Goal: Information Seeking & Learning: Learn about a topic

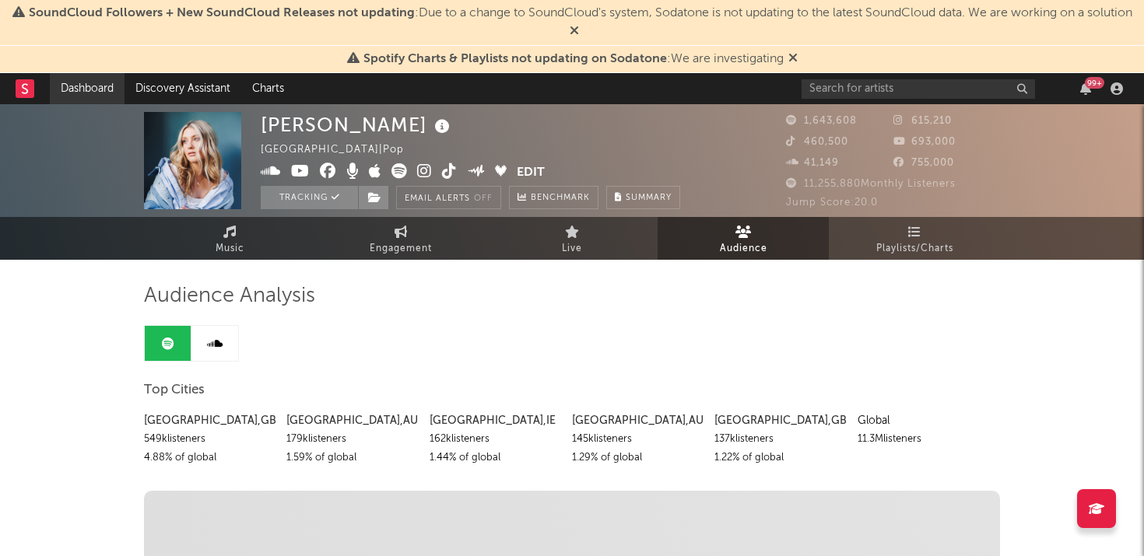
click at [91, 96] on link "Dashboard" at bounding box center [87, 88] width 75 height 31
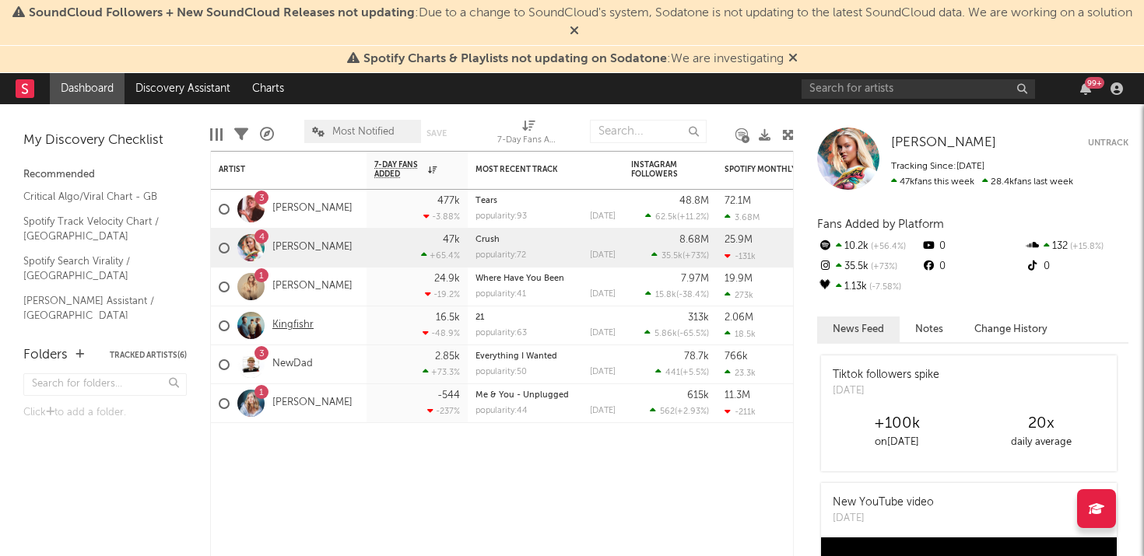
click at [296, 326] on link "Kingfishr" at bounding box center [292, 325] width 41 height 13
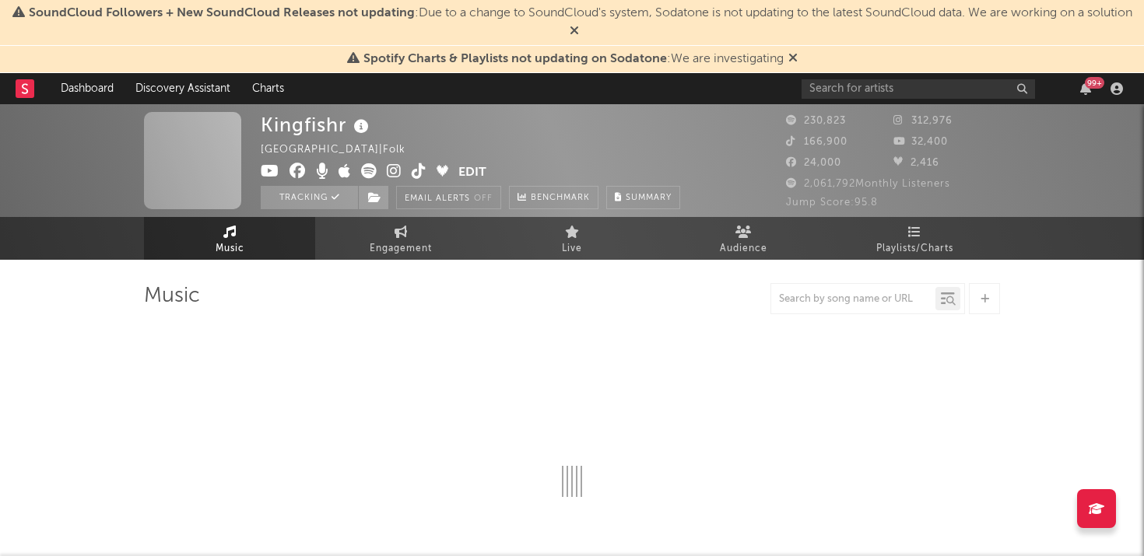
select select "6m"
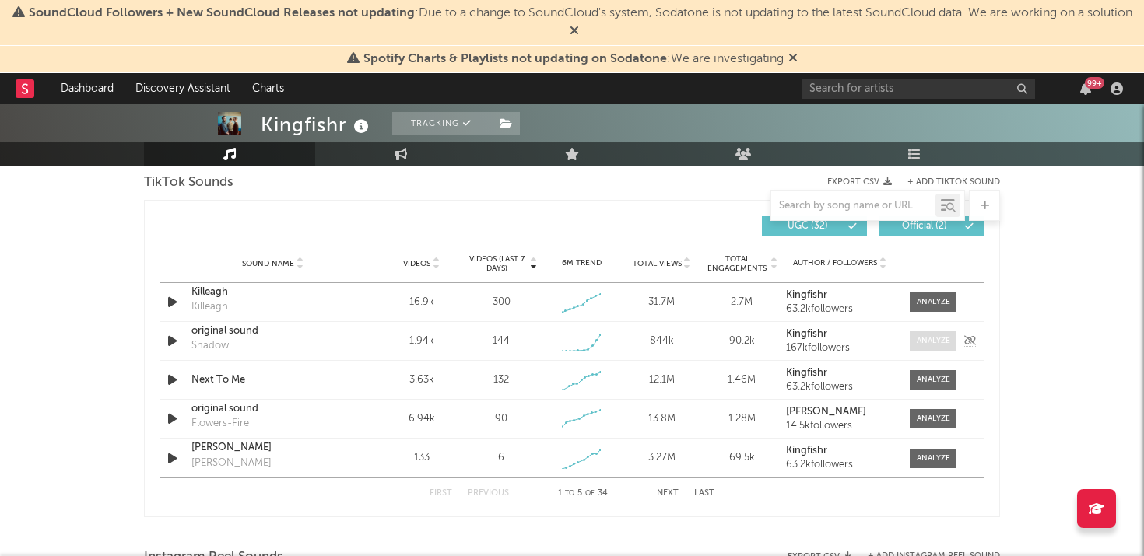
scroll to position [1060, 0]
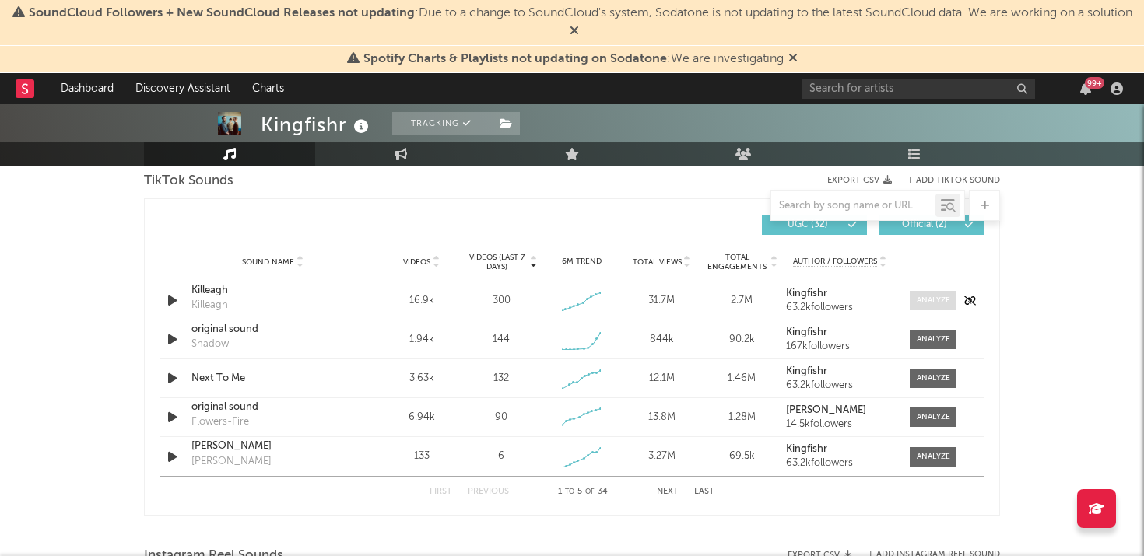
click at [915, 299] on span at bounding box center [932, 300] width 47 height 19
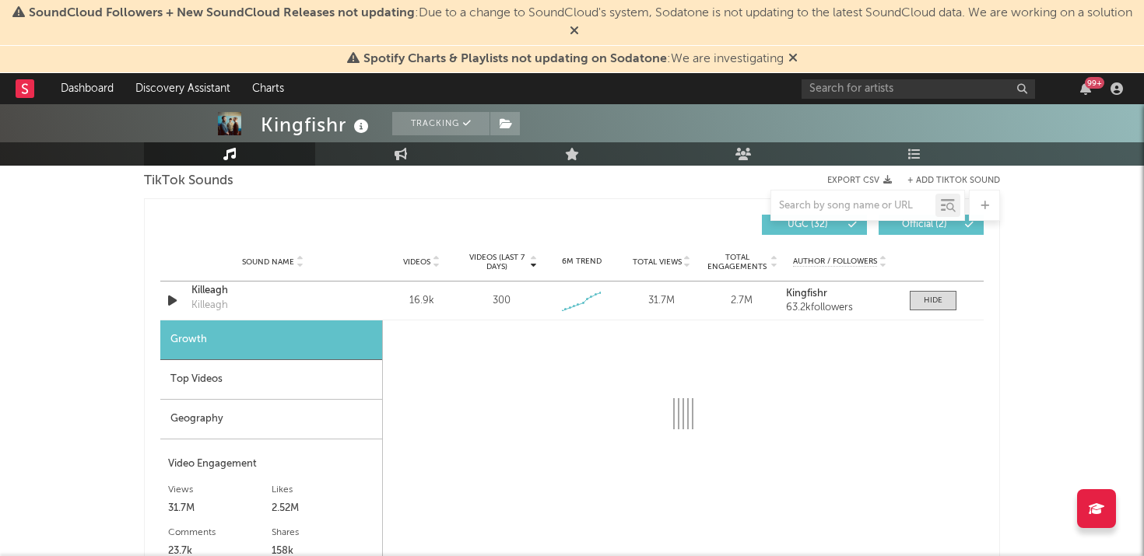
click at [1073, 373] on div "Kingfishr Tracking [GEOGRAPHIC_DATA] | Folk Edit Tracking Email Alerts Off Benc…" at bounding box center [572, 433] width 1144 height 2779
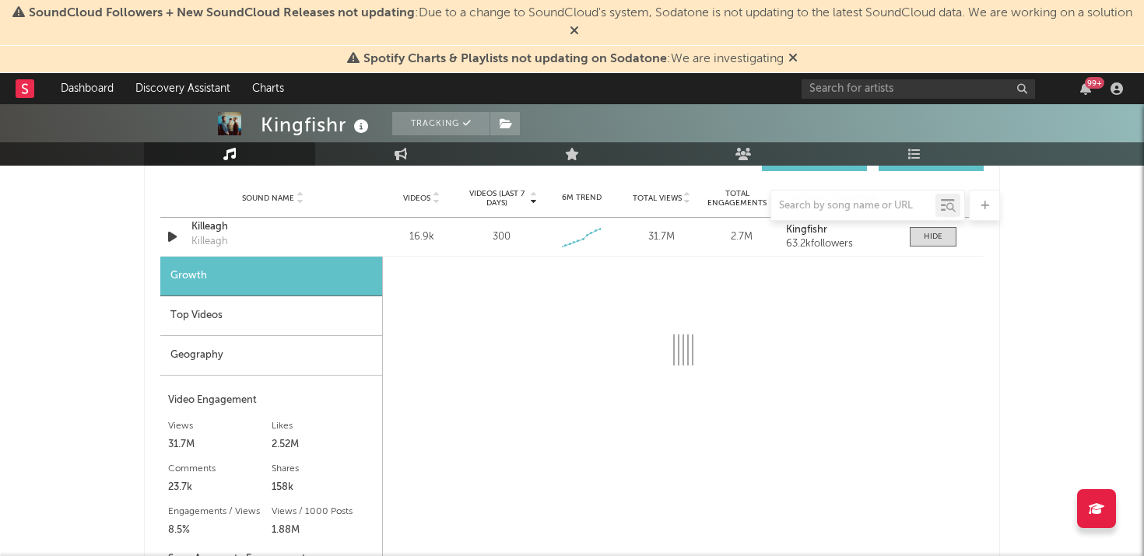
scroll to position [1154, 0]
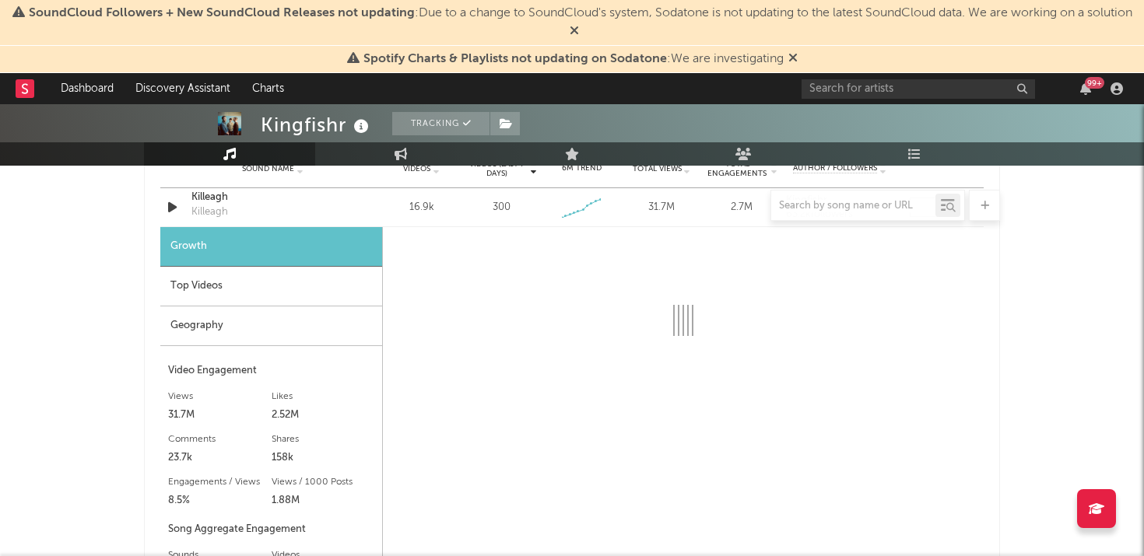
select select "6m"
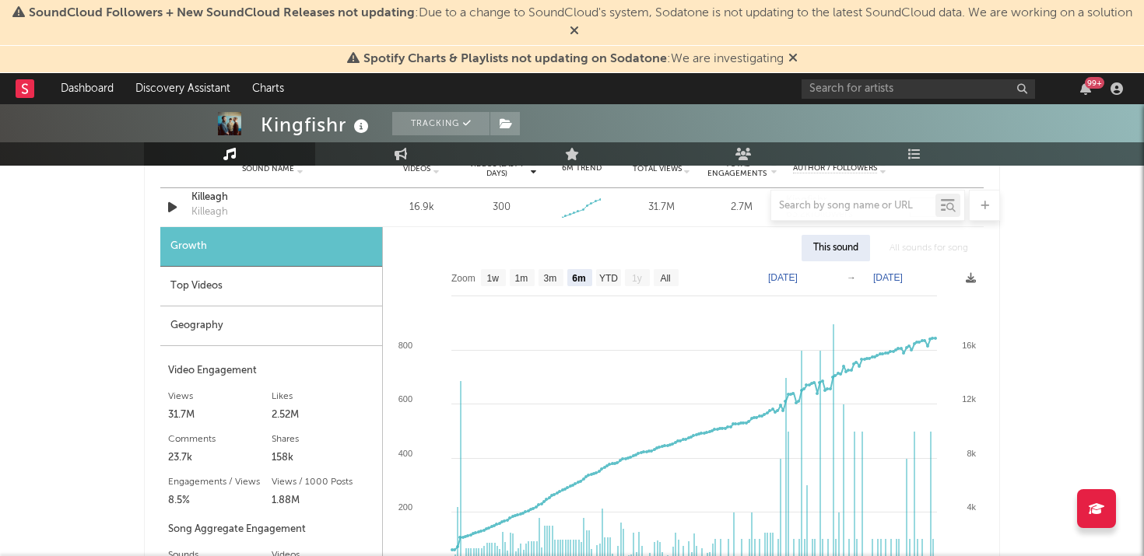
click at [1073, 373] on div "Kingfishr Tracking [GEOGRAPHIC_DATA] | Folk Edit Tracking Email Alerts Off Benc…" at bounding box center [572, 340] width 1144 height 2779
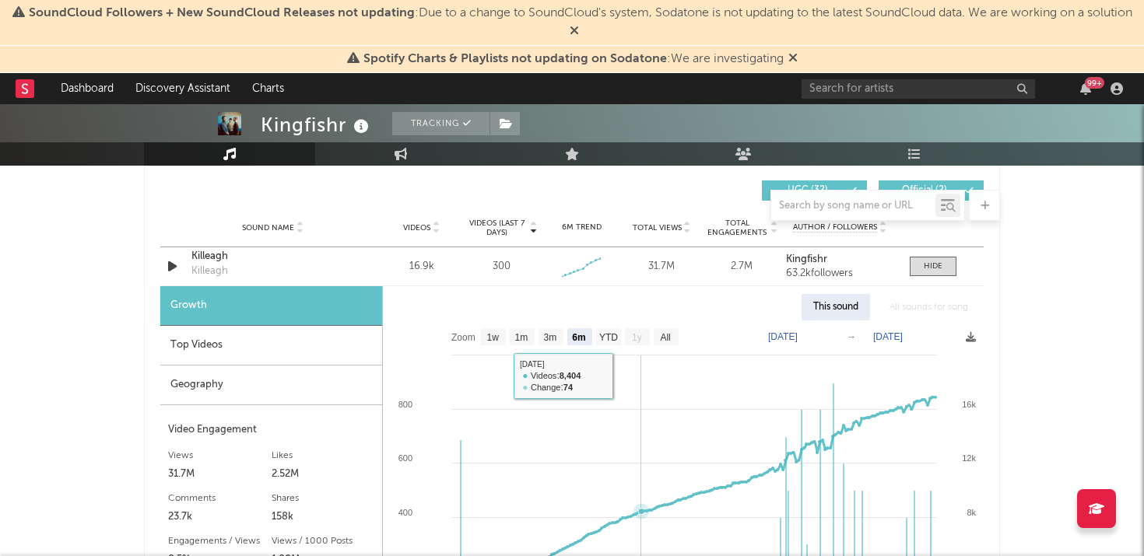
scroll to position [1091, 0]
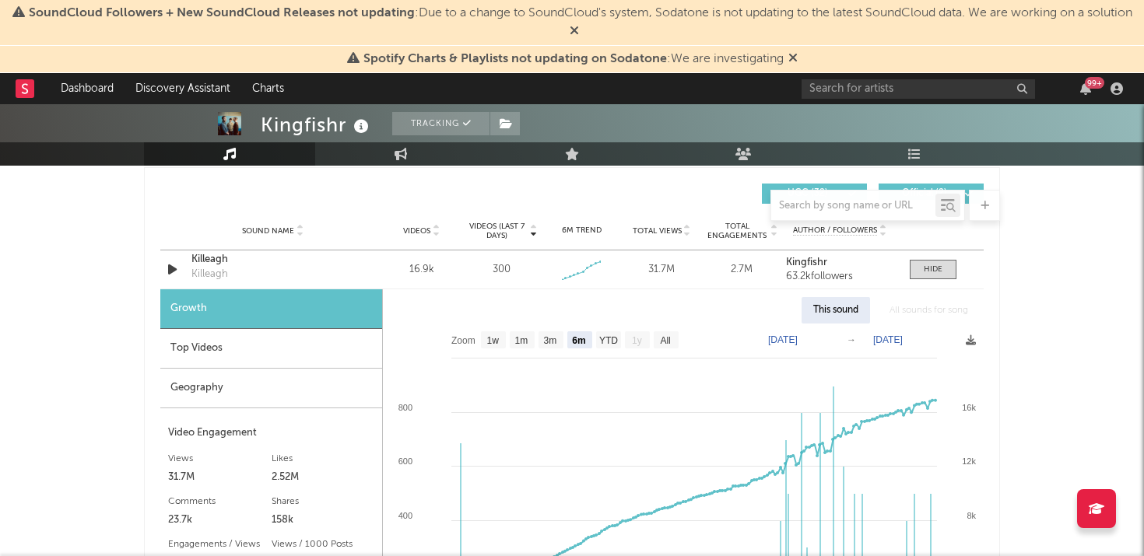
click at [832, 303] on div "This sound" at bounding box center [835, 310] width 68 height 26
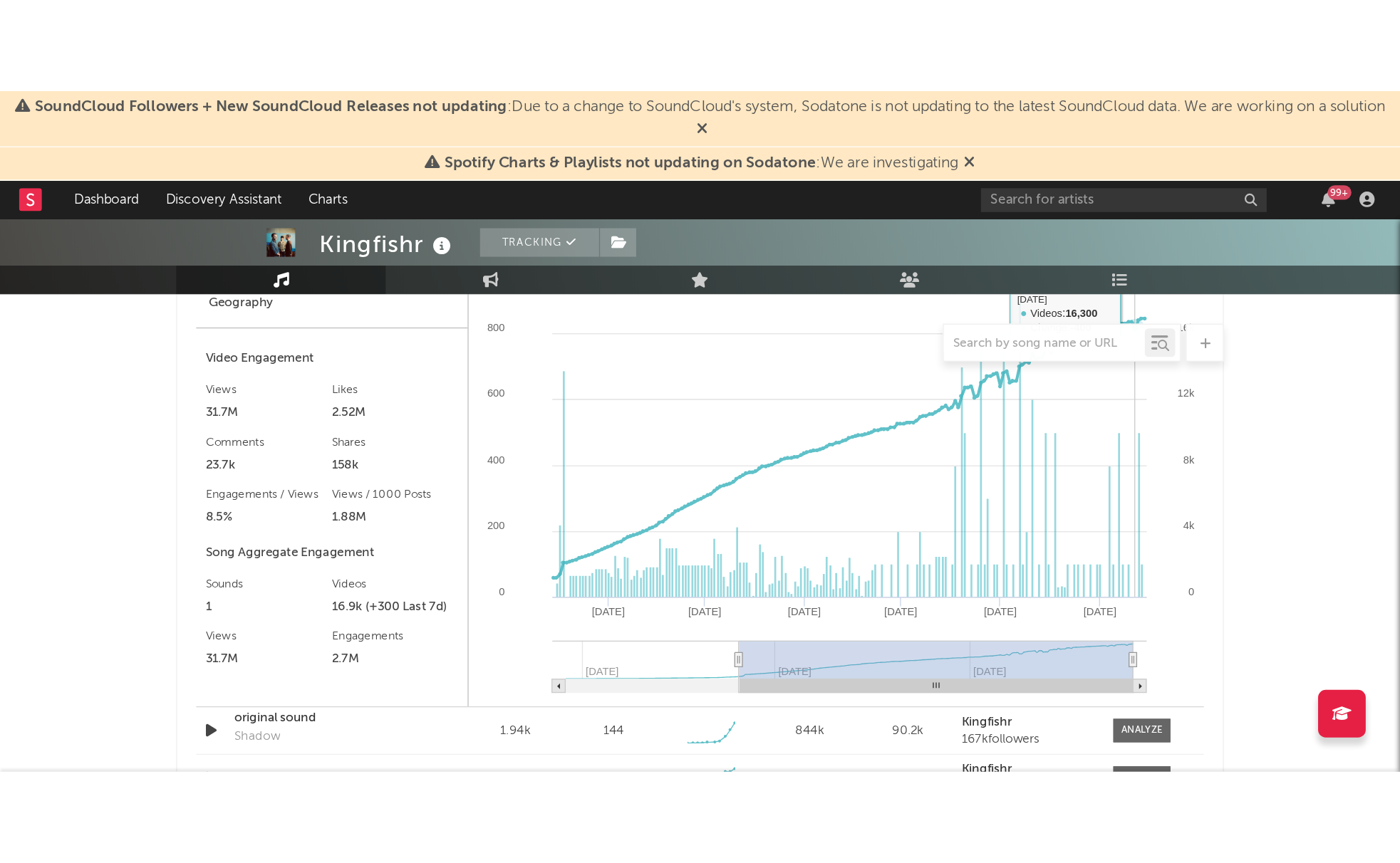
scroll to position [1198, 0]
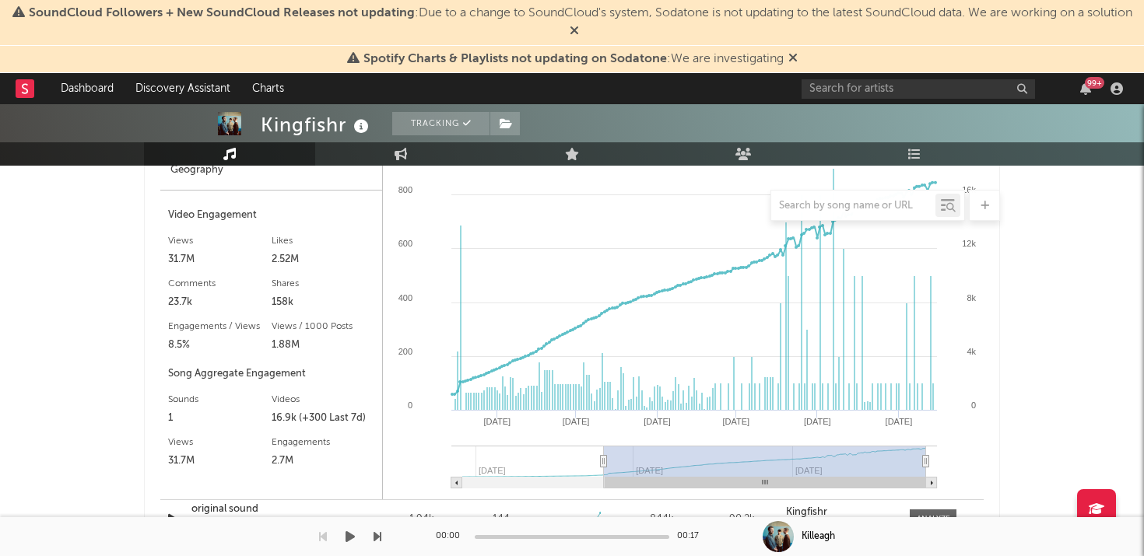
click at [454, 548] on div "00:00 00:17" at bounding box center [572, 536] width 272 height 39
